Goal: Transaction & Acquisition: Purchase product/service

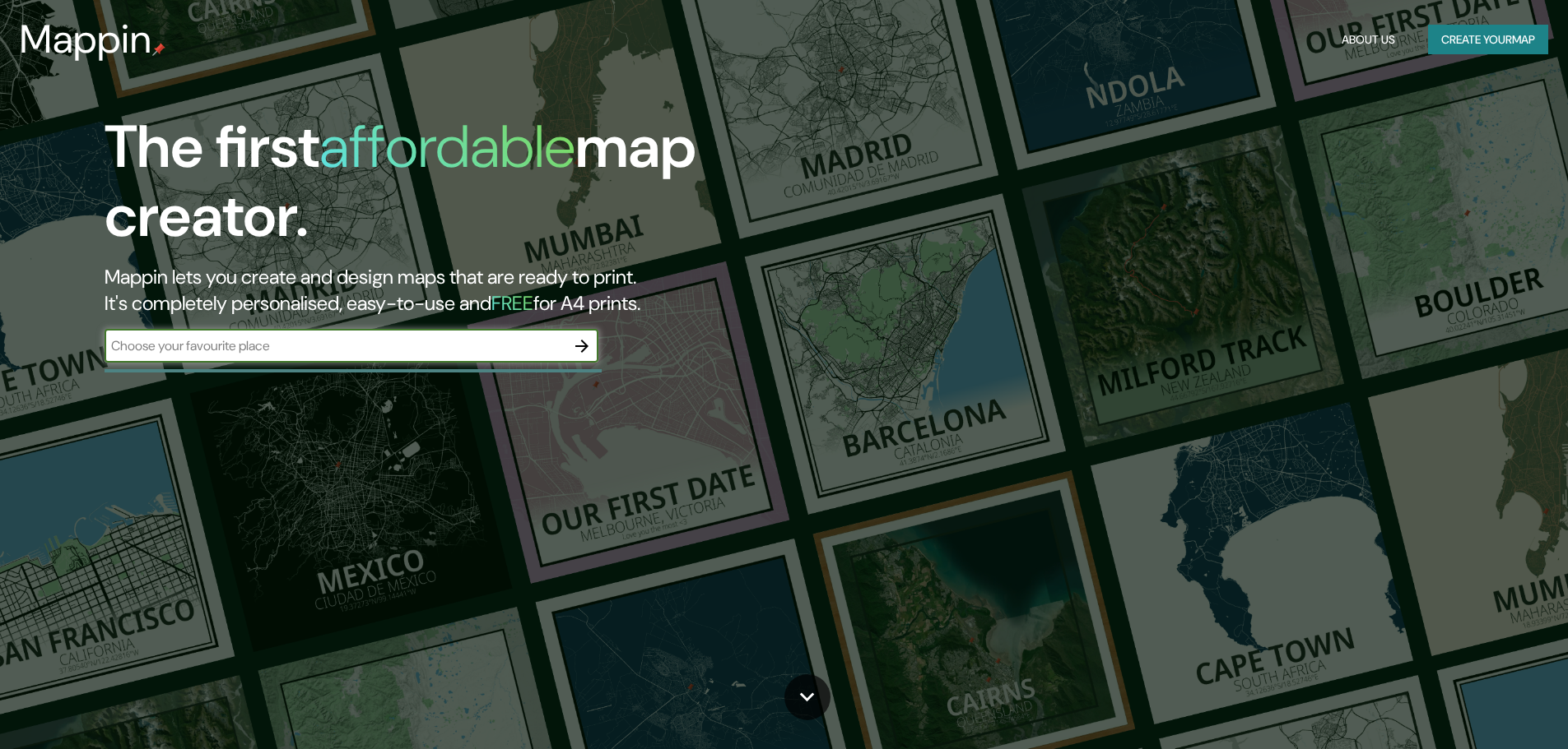
click at [446, 336] on div "​" at bounding box center [351, 346] width 494 height 33
type input "[GEOGRAPHIC_DATA]"
click at [591, 345] on icon "button" at bounding box center [581, 346] width 19 height 19
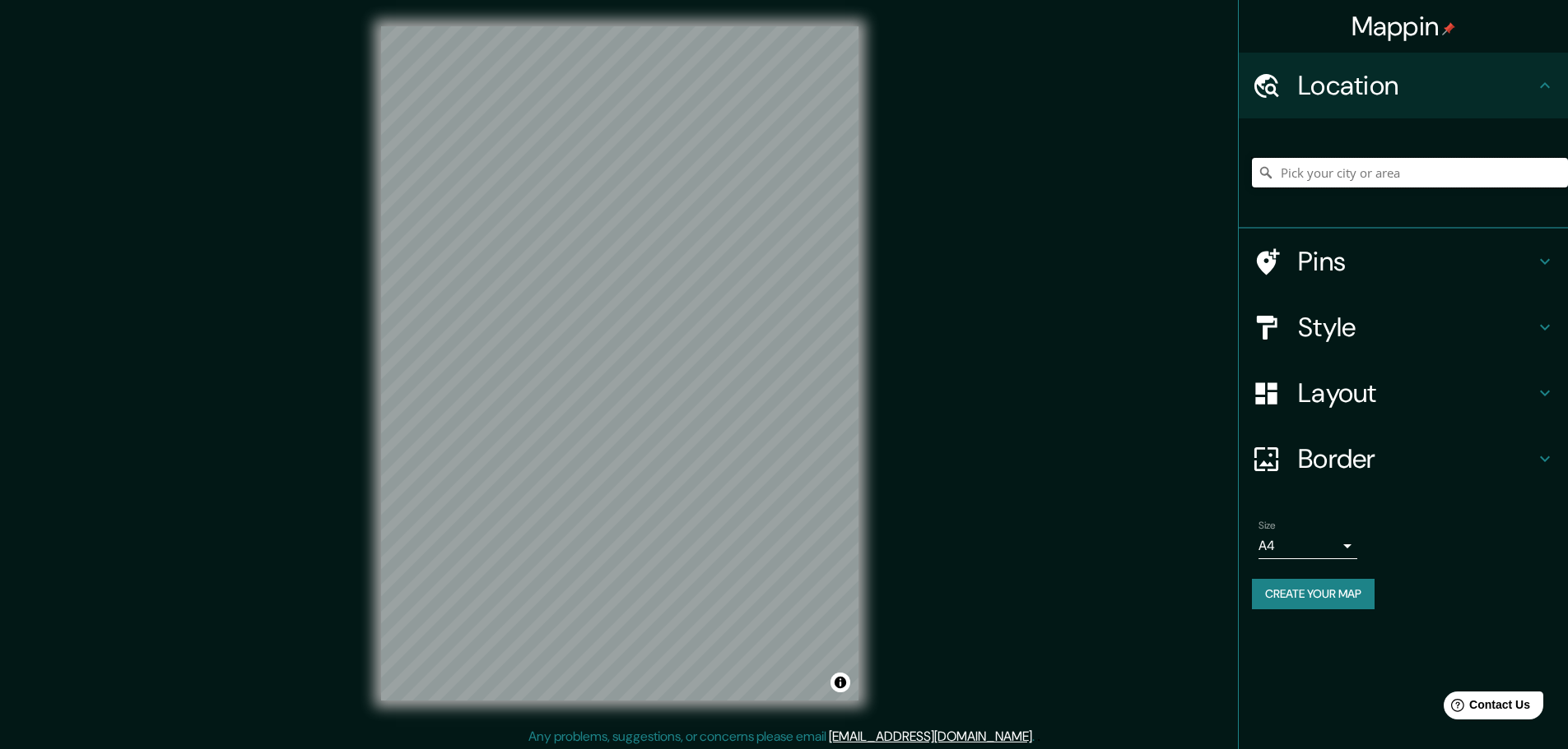
click at [1379, 173] on input "Pick your city or area" at bounding box center [1409, 173] width 316 height 30
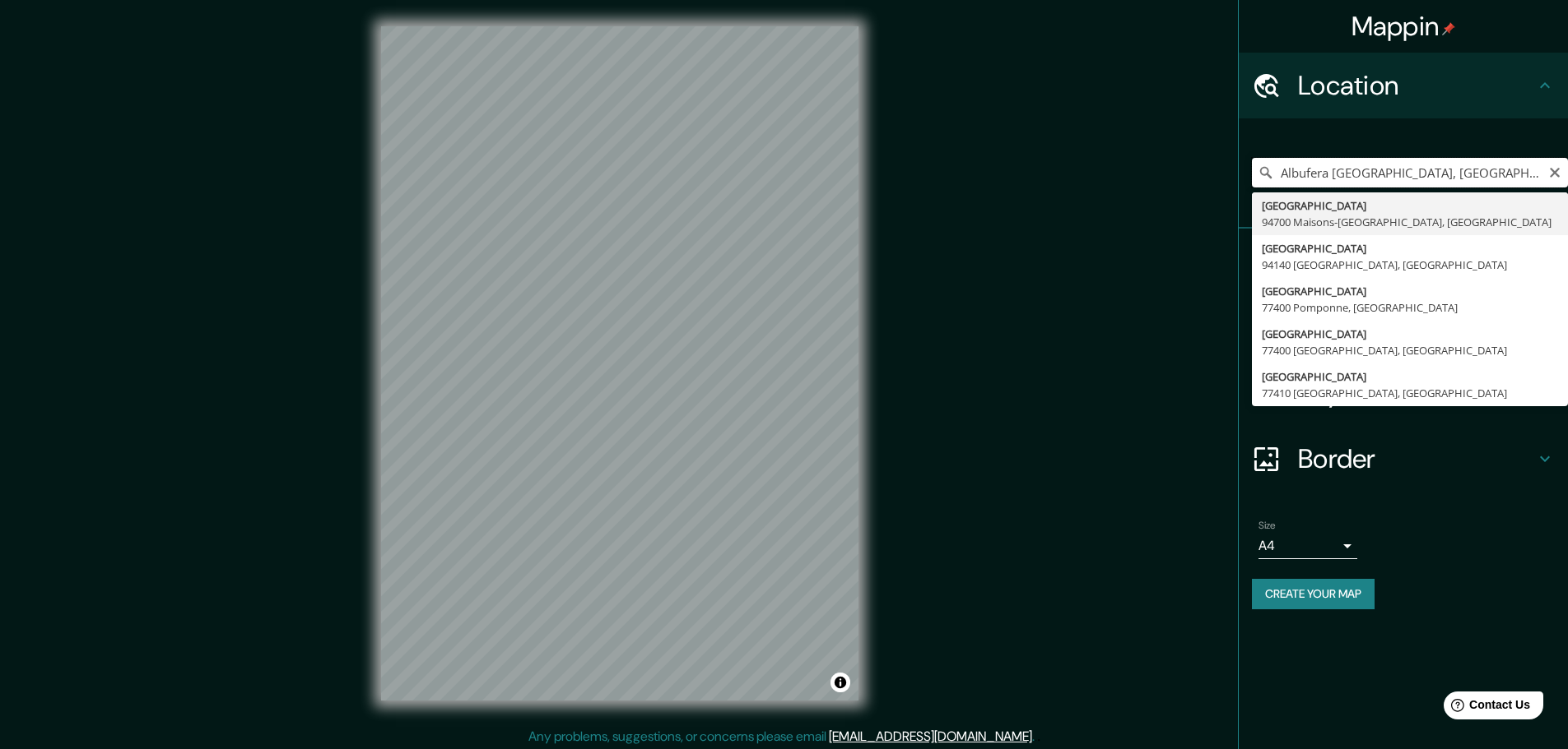
click at [1383, 168] on input "Albufera [GEOGRAPHIC_DATA], [GEOGRAPHIC_DATA]" at bounding box center [1409, 173] width 316 height 30
click at [1383, 168] on input "Albufera [GEOGRAPHIC_DATA], [GEOGRAPHIC_DATA]" at bounding box center [1409, 173] width 316 height 30
type input "Albufera, 46160 [GEOGRAPHIC_DATA], [GEOGRAPHIC_DATA], [GEOGRAPHIC_DATA]"
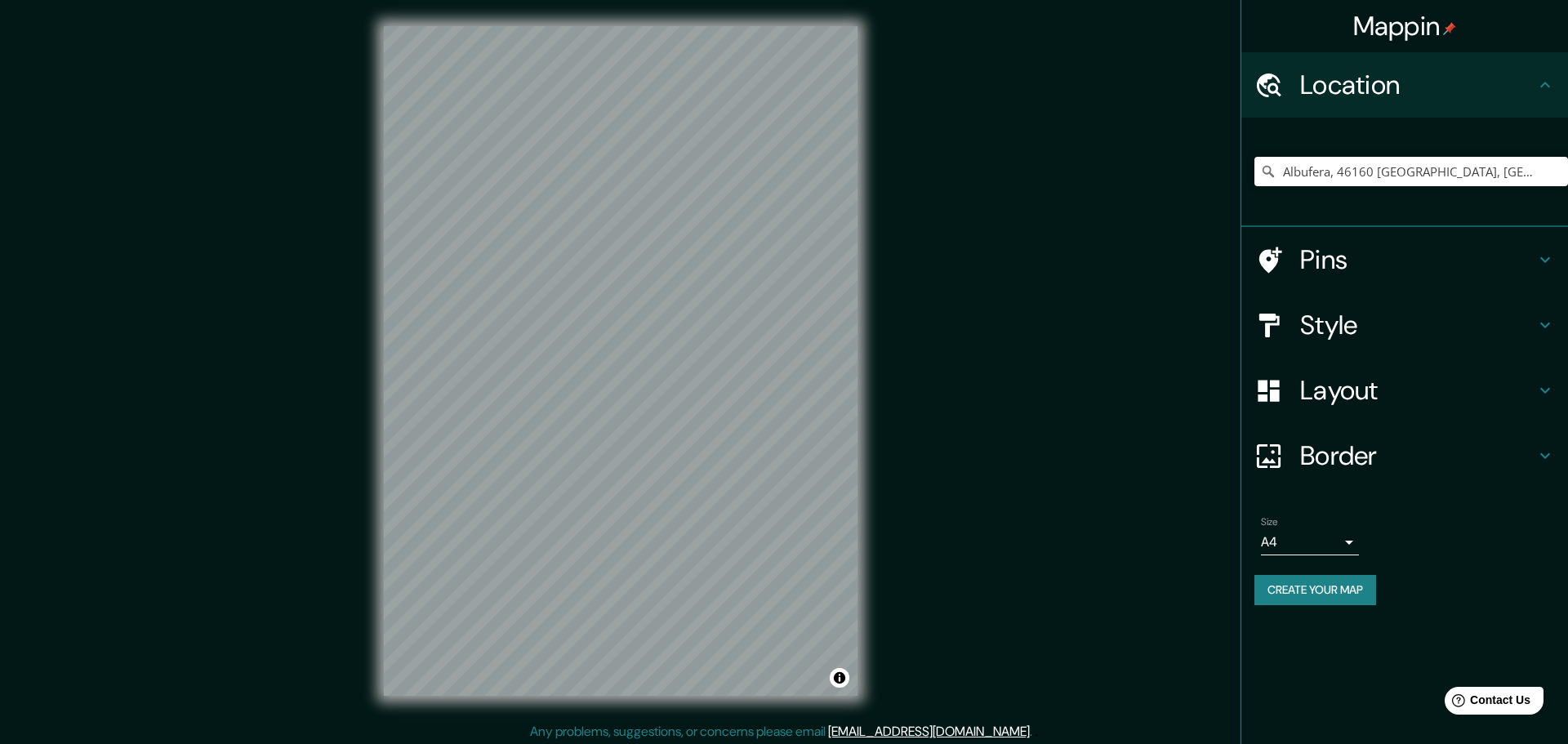
click at [1274, 541] on body "Mappin Location [GEOGRAPHIC_DATA], 46160 [GEOGRAPHIC_DATA], [GEOGRAPHIC_DATA], …" at bounding box center [784, 372] width 1568 height 744
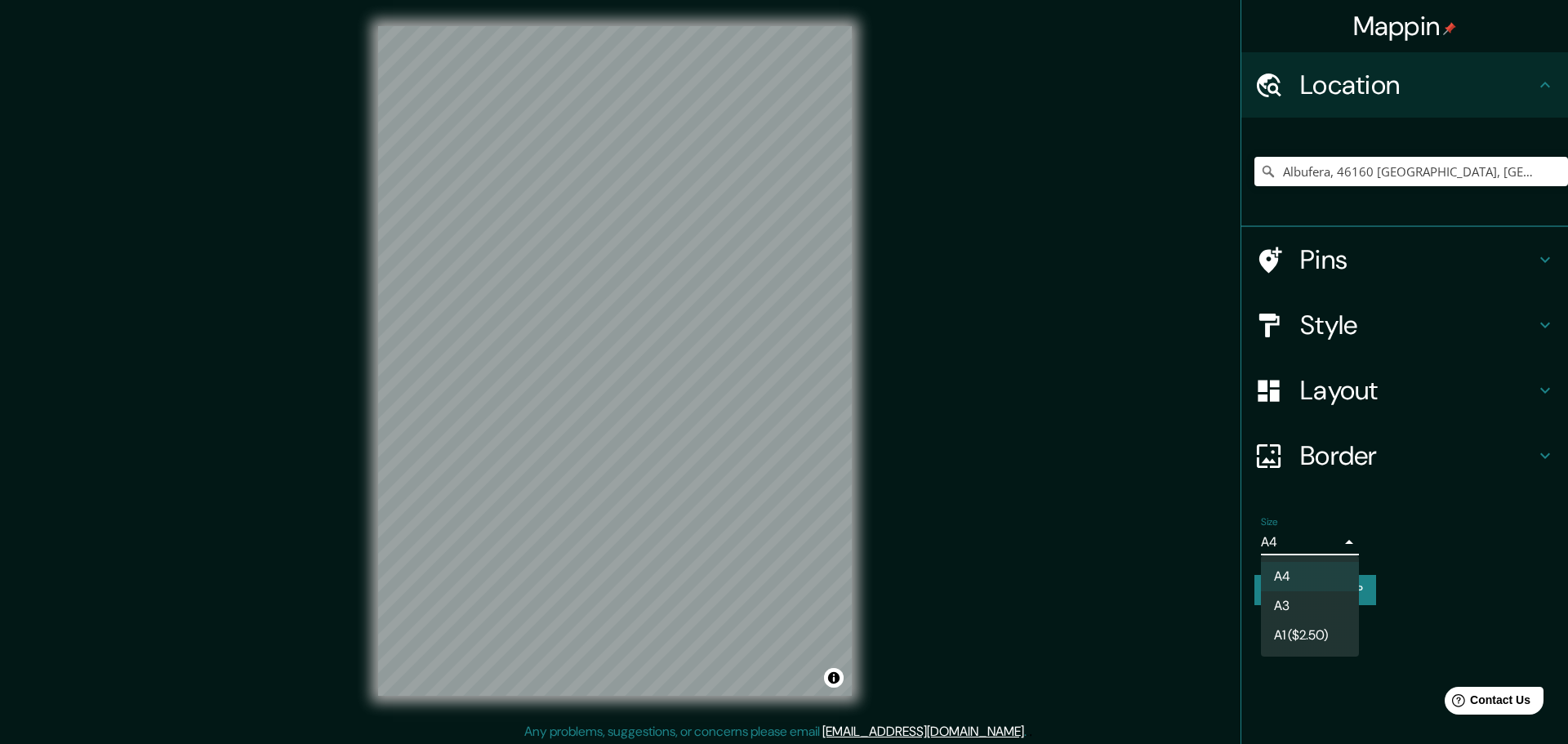
drag, startPoint x: 1098, startPoint y: 509, endPoint x: 1071, endPoint y: 505, distance: 27.3
click at [1098, 509] on div at bounding box center [784, 372] width 1568 height 744
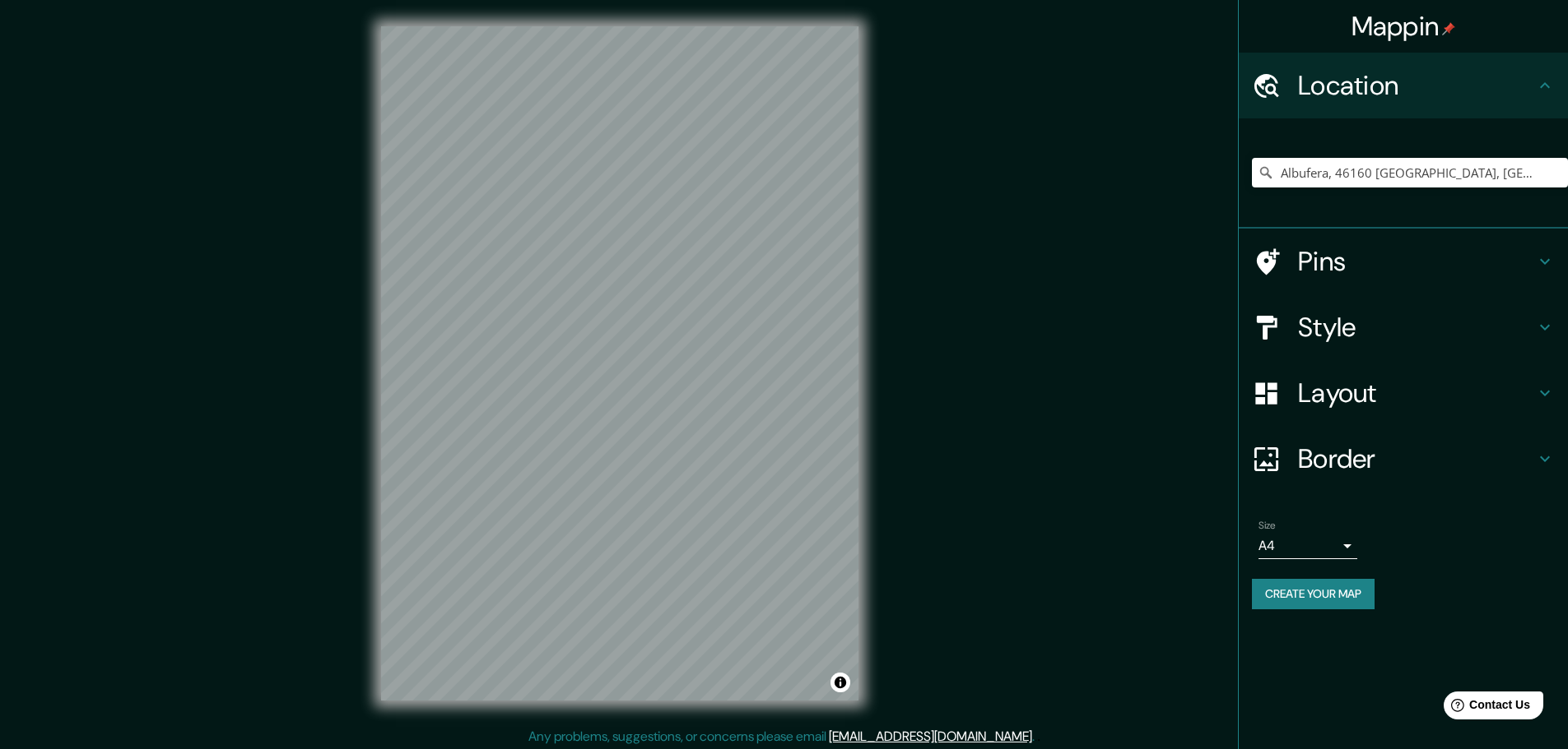
click at [1388, 394] on h4 "Layout" at bounding box center [1416, 393] width 237 height 33
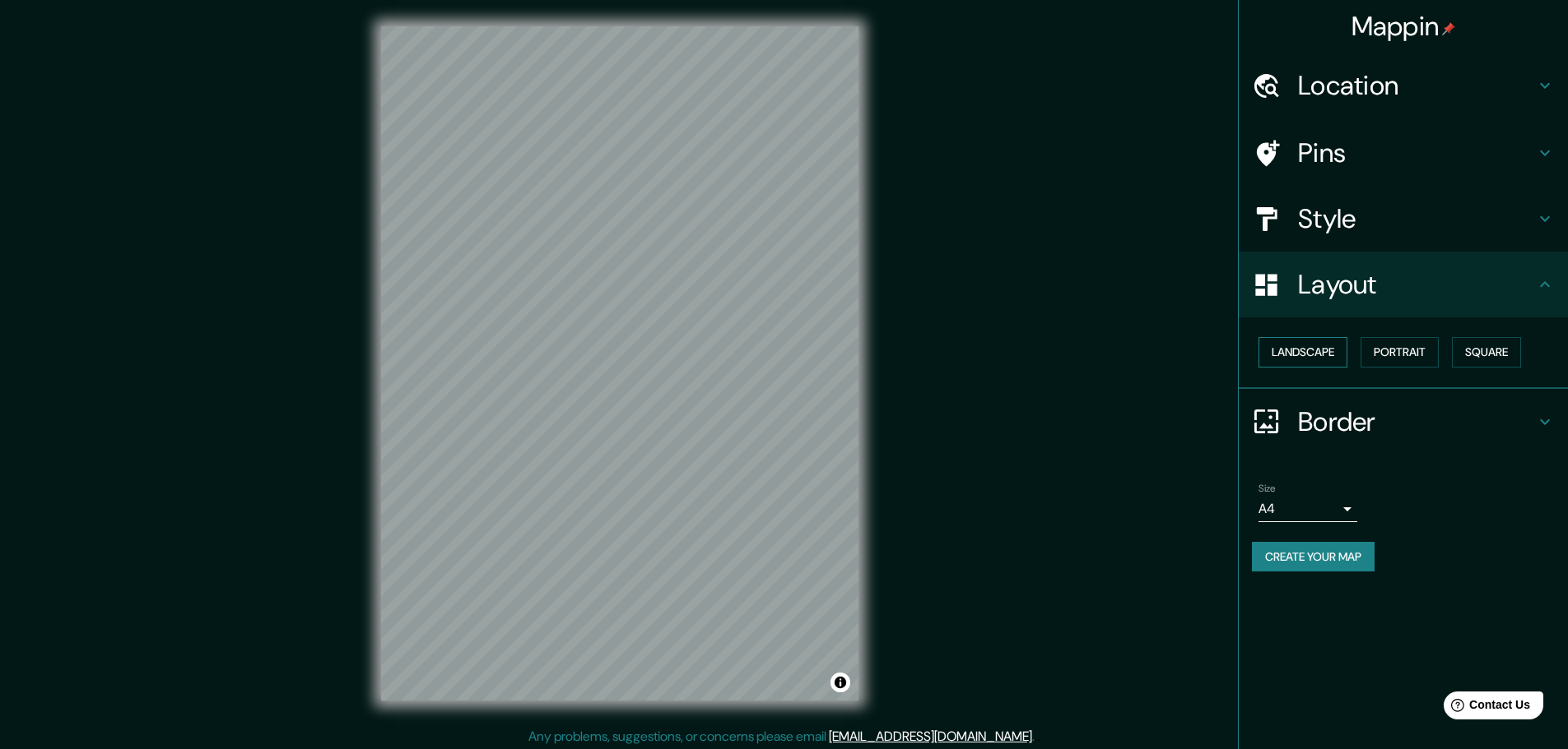
click at [1310, 349] on button "Landscape" at bounding box center [1302, 352] width 89 height 30
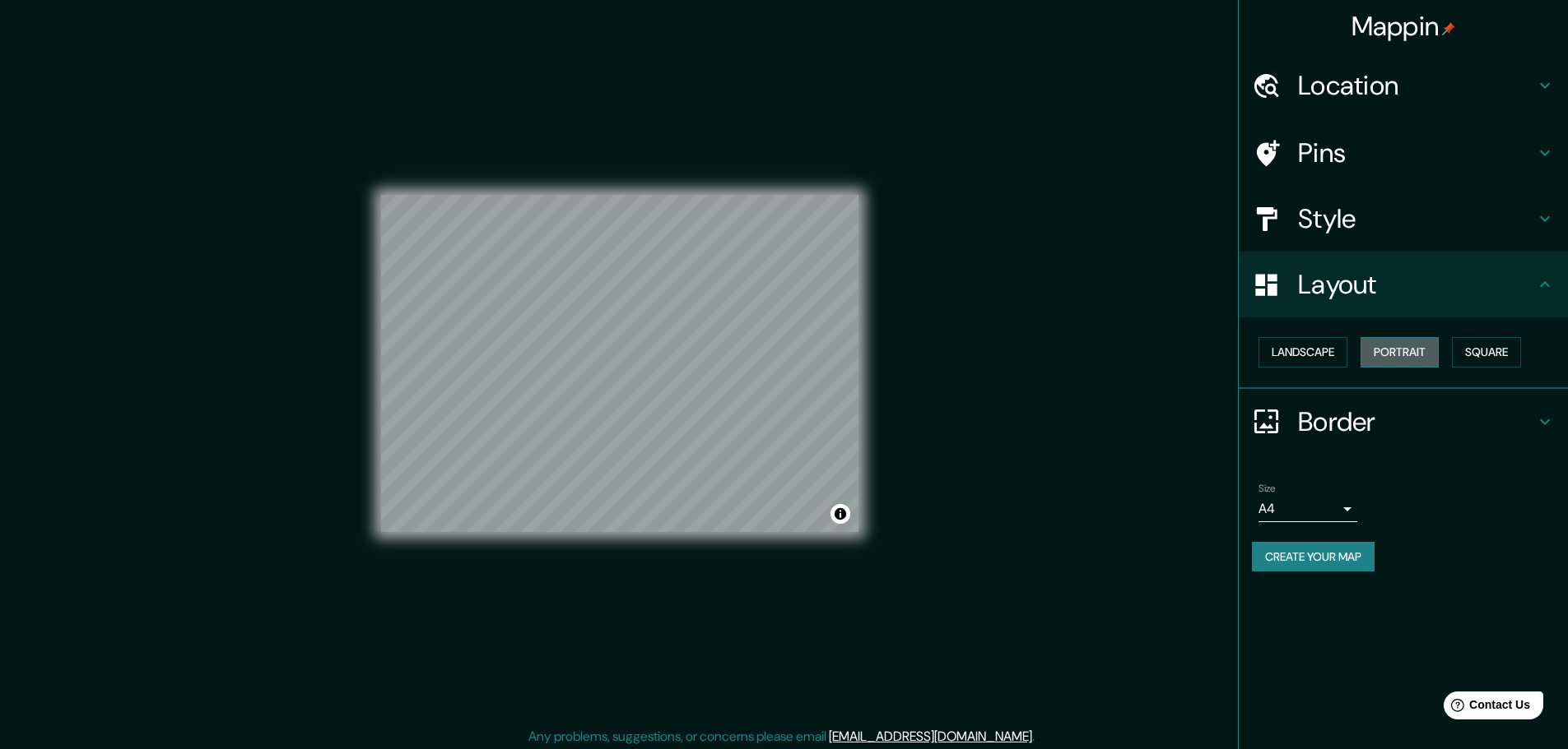
click at [1411, 361] on button "Portrait" at bounding box center [1400, 352] width 78 height 30
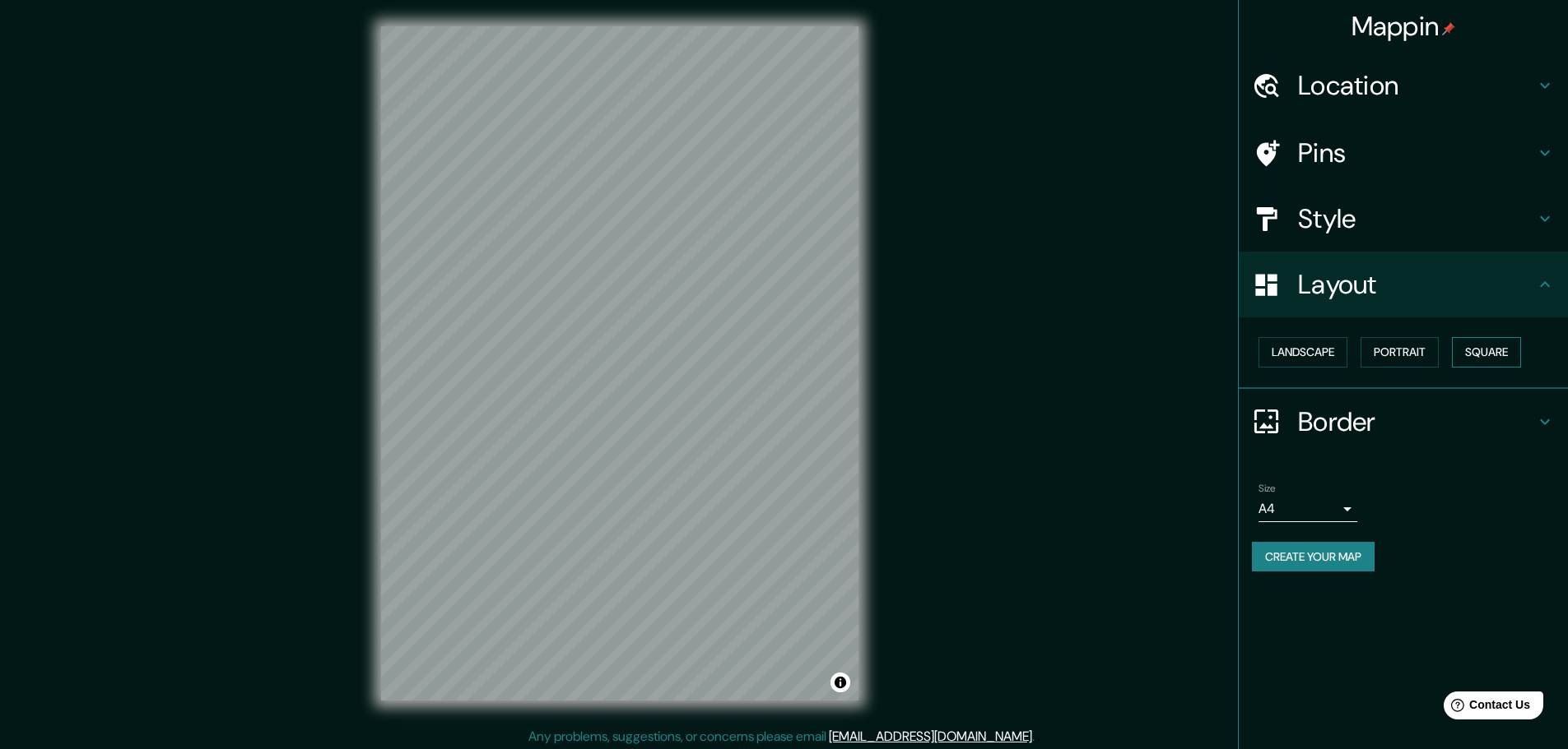
click at [1508, 353] on button "Square" at bounding box center [1486, 352] width 69 height 30
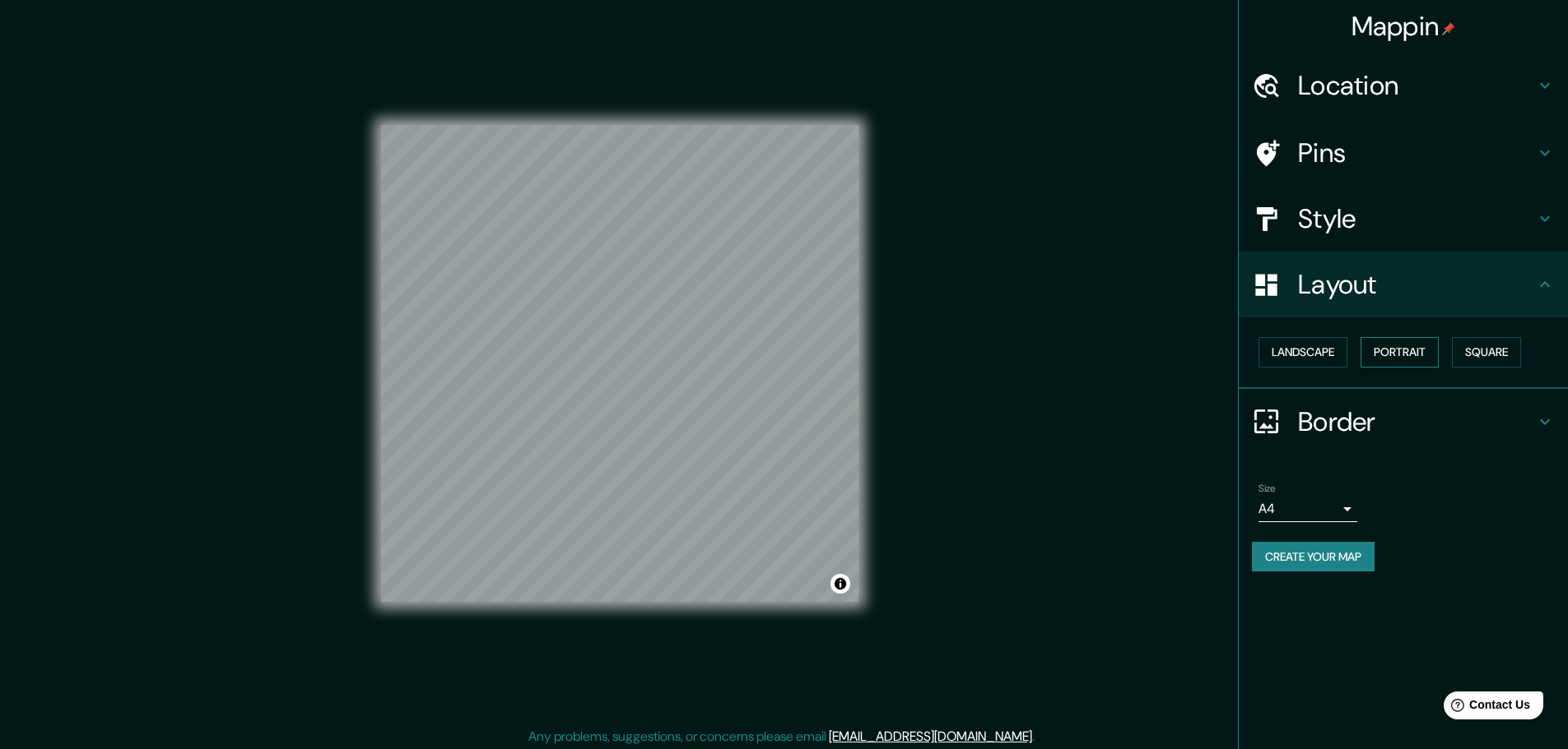
click at [1412, 353] on button "Portrait" at bounding box center [1400, 352] width 78 height 30
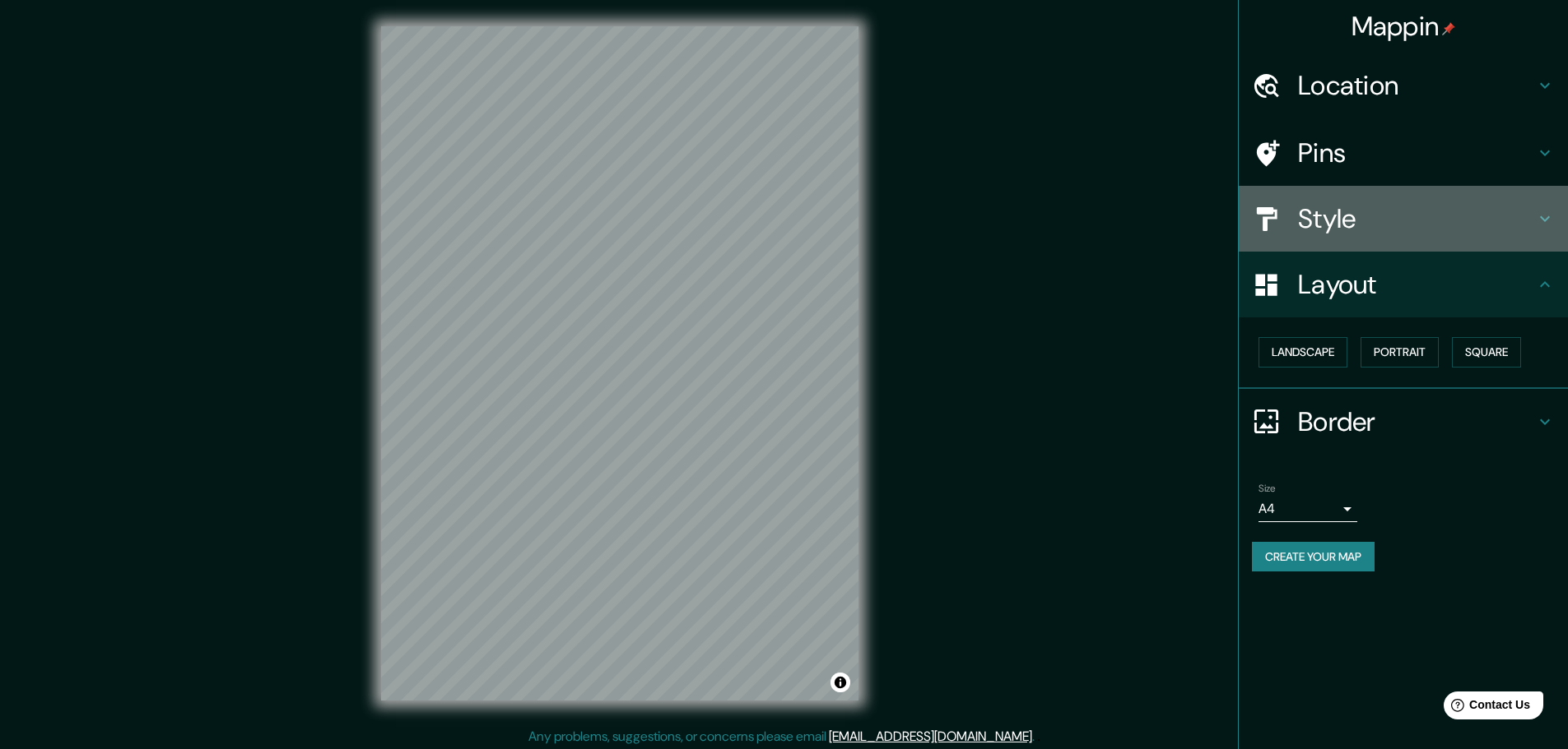
click at [1357, 214] on h4 "Style" at bounding box center [1416, 218] width 237 height 33
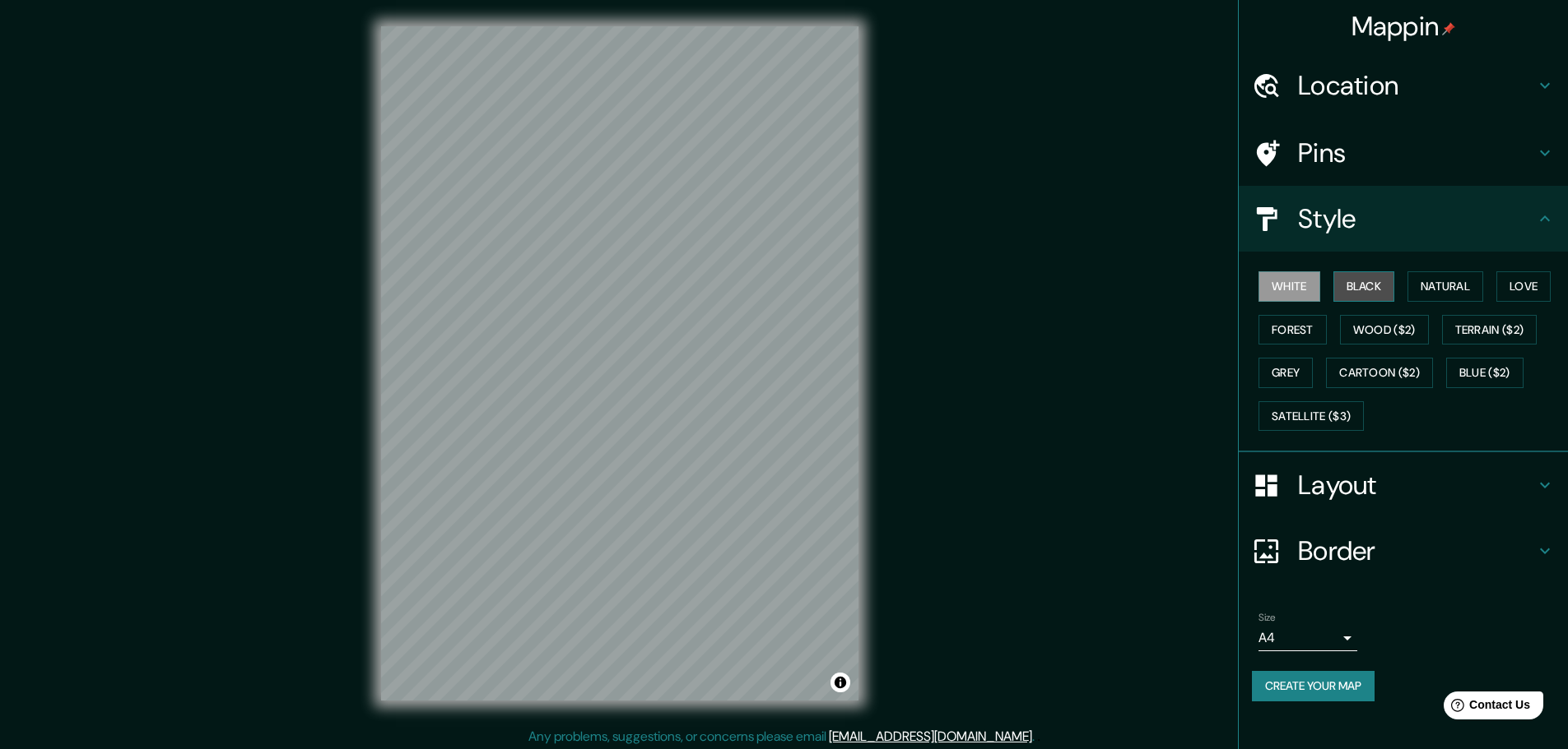
click at [1374, 284] on button "Black" at bounding box center [1364, 287] width 62 height 30
click at [1449, 292] on button "Natural" at bounding box center [1444, 287] width 75 height 30
click at [1515, 278] on button "Love" at bounding box center [1523, 287] width 54 height 30
click at [1277, 316] on button "Forest" at bounding box center [1292, 330] width 69 height 30
click at [1393, 330] on button "Wood ($2)" at bounding box center [1383, 330] width 89 height 30
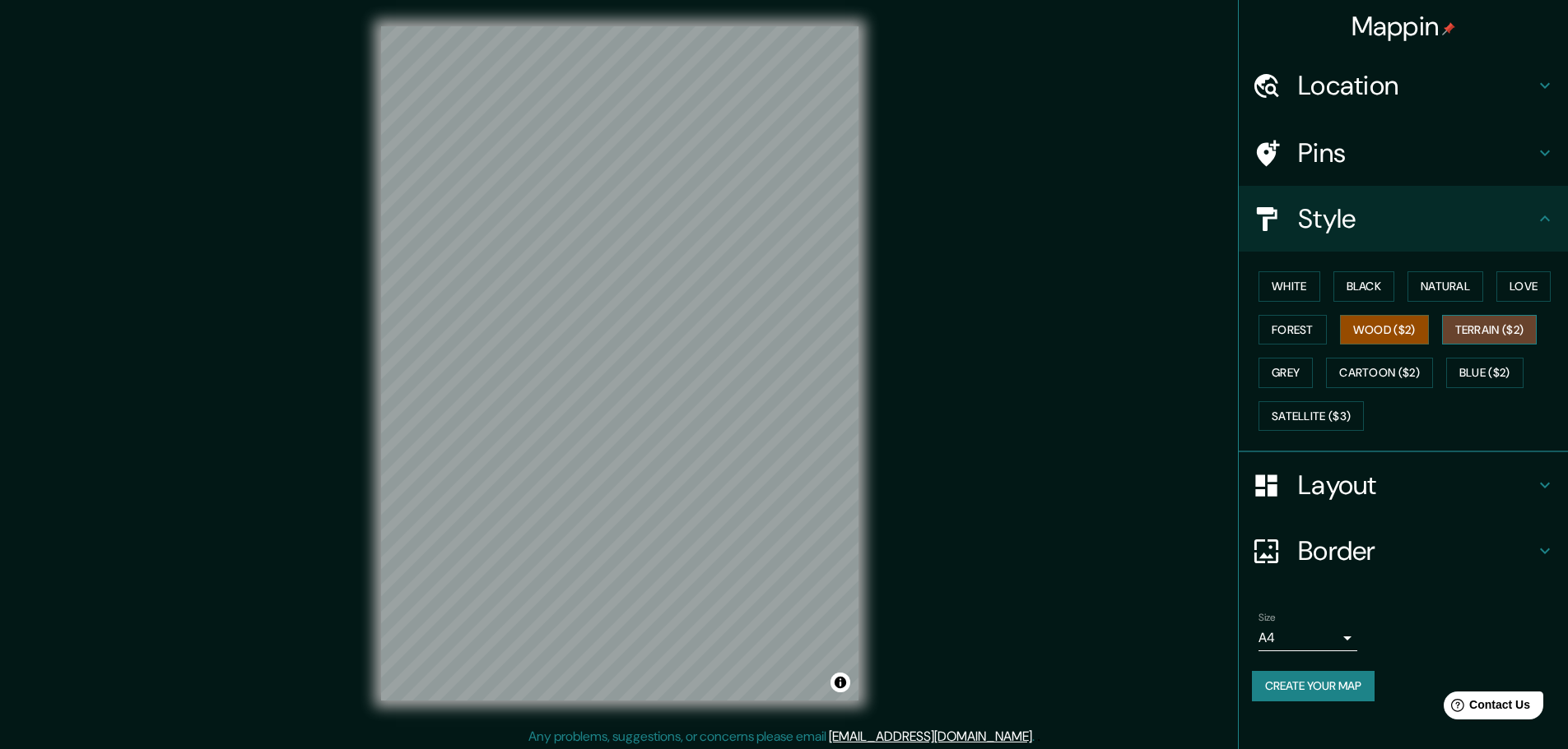
click at [1493, 333] on button "Terrain ($2)" at bounding box center [1489, 330] width 96 height 30
click at [1399, 332] on button "Wood ($2)" at bounding box center [1383, 330] width 89 height 30
click at [1484, 338] on button "Terrain ($2)" at bounding box center [1489, 330] width 96 height 30
click at [1306, 382] on button "Grey" at bounding box center [1285, 373] width 54 height 30
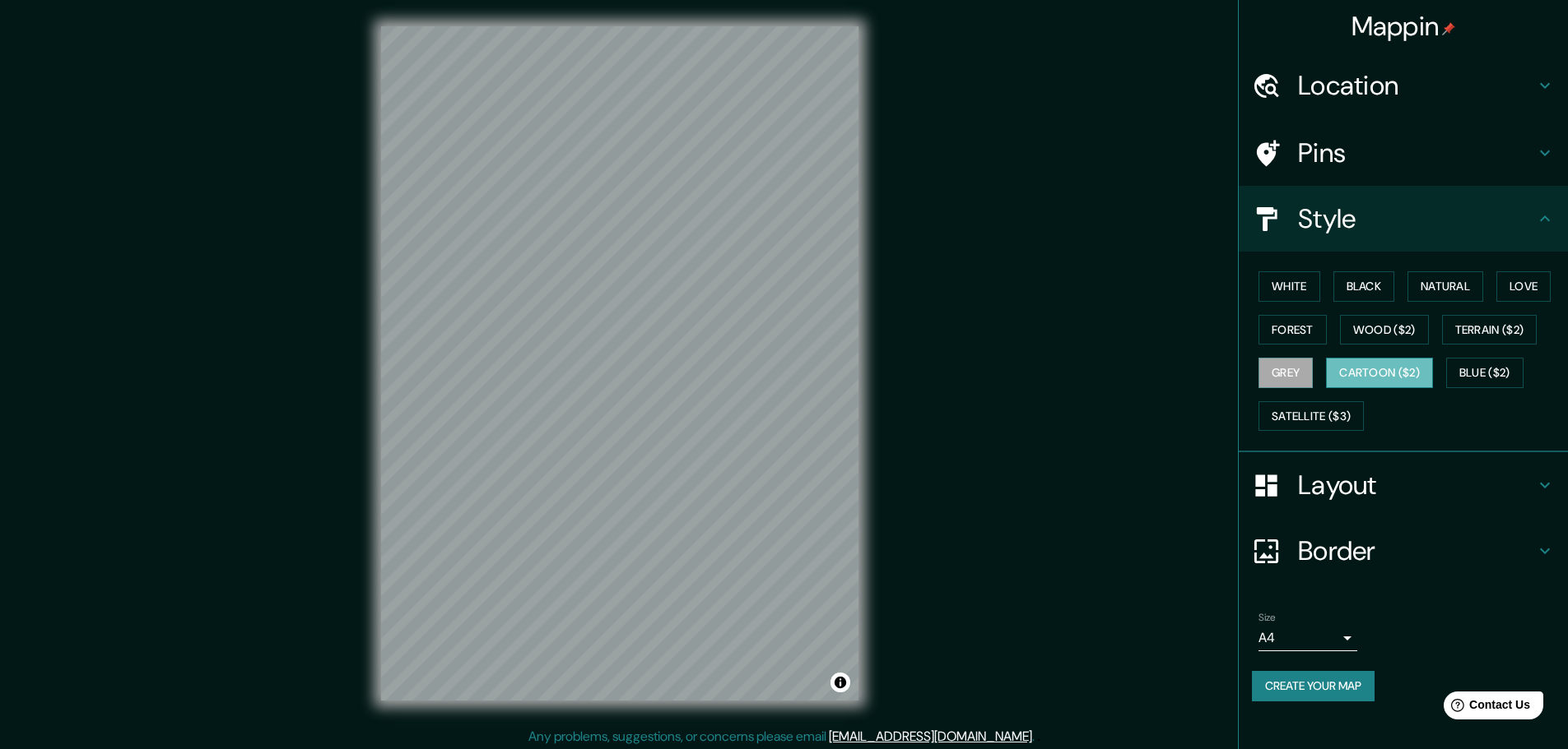
drag, startPoint x: 1360, startPoint y: 378, endPoint x: 1388, endPoint y: 378, distance: 28.0
click at [1361, 378] on button "Cartoon ($2)" at bounding box center [1379, 373] width 107 height 30
click at [1480, 374] on button "Blue ($2)" at bounding box center [1484, 373] width 77 height 30
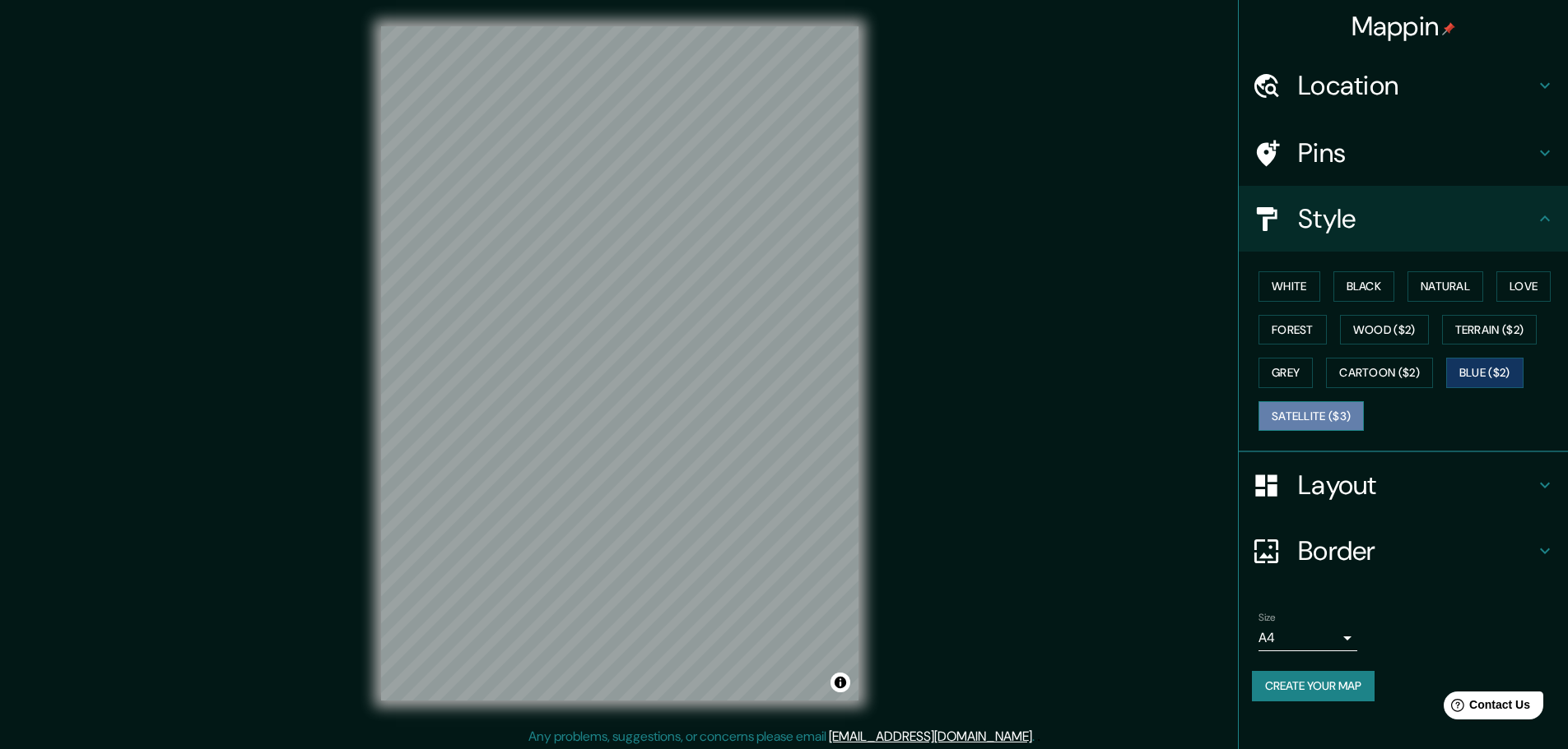
click at [1335, 412] on button "Satellite ($3)" at bounding box center [1311, 416] width 105 height 30
click at [1349, 285] on button "Black" at bounding box center [1364, 287] width 62 height 30
click at [1295, 289] on button "White" at bounding box center [1289, 287] width 62 height 30
